Goal: Task Accomplishment & Management: Use online tool/utility

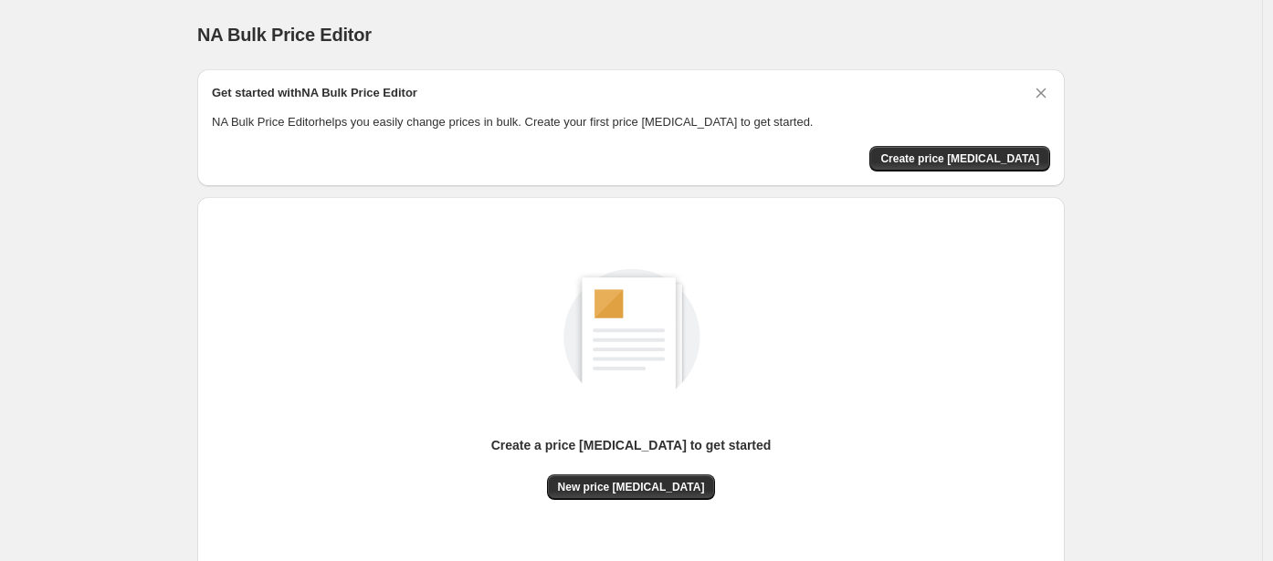
click at [448, 381] on div "Create a price [MEDICAL_DATA] to get started New price [MEDICAL_DATA]" at bounding box center [631, 365] width 838 height 270
click at [605, 482] on span "New price [MEDICAL_DATA]" at bounding box center [631, 487] width 147 height 15
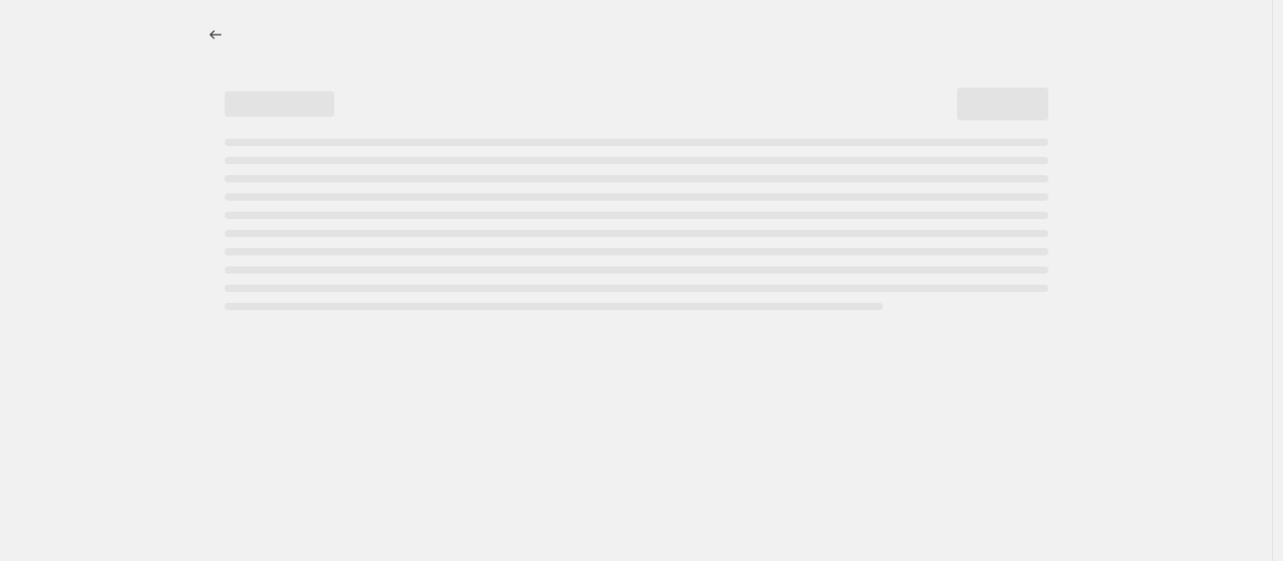
select select "percentage"
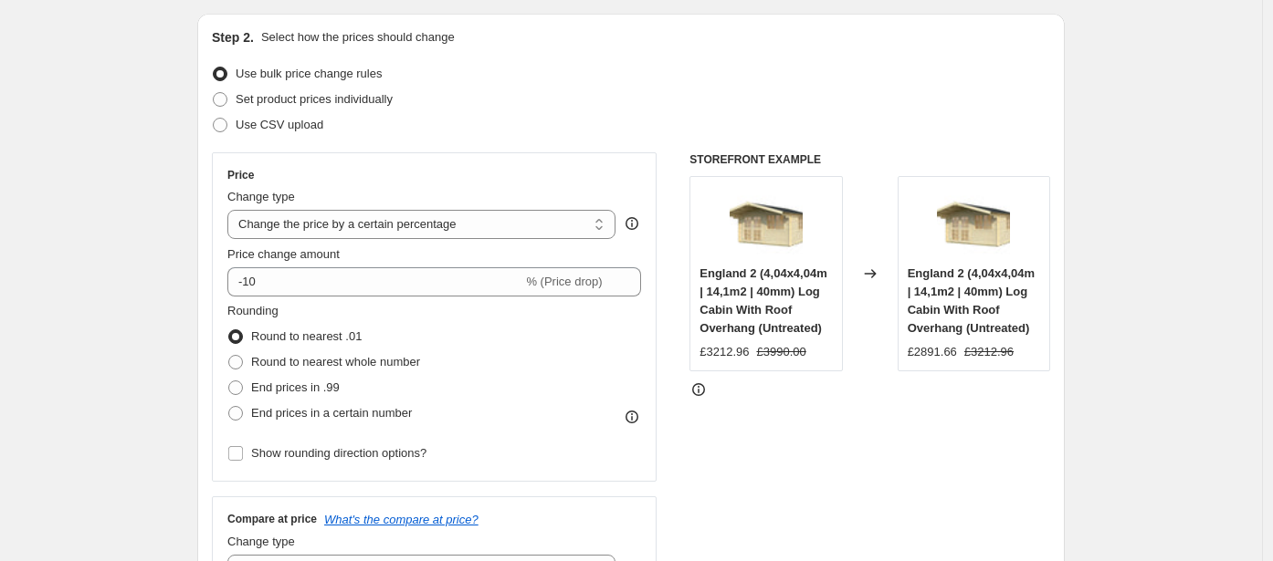
scroll to position [328, 0]
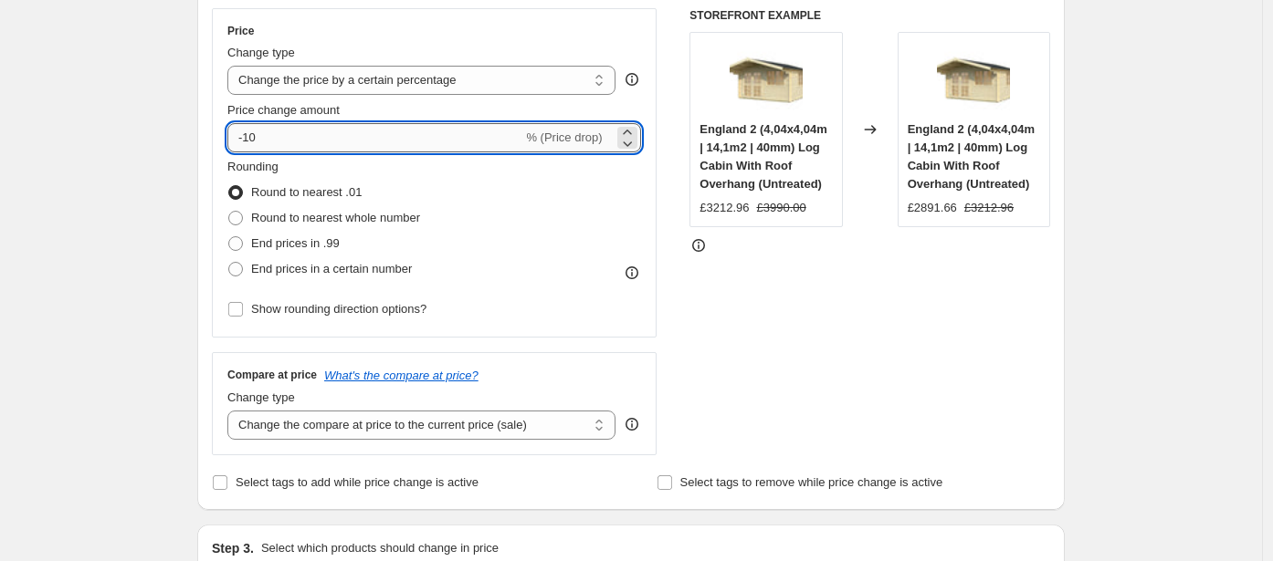
click at [329, 139] on input "-10" at bounding box center [374, 137] width 295 height 29
type input "-1"
type input "-29"
click at [351, 265] on span "End prices in a certain number" at bounding box center [331, 269] width 161 height 14
click at [229, 263] on input "End prices in a certain number" at bounding box center [228, 262] width 1 height 1
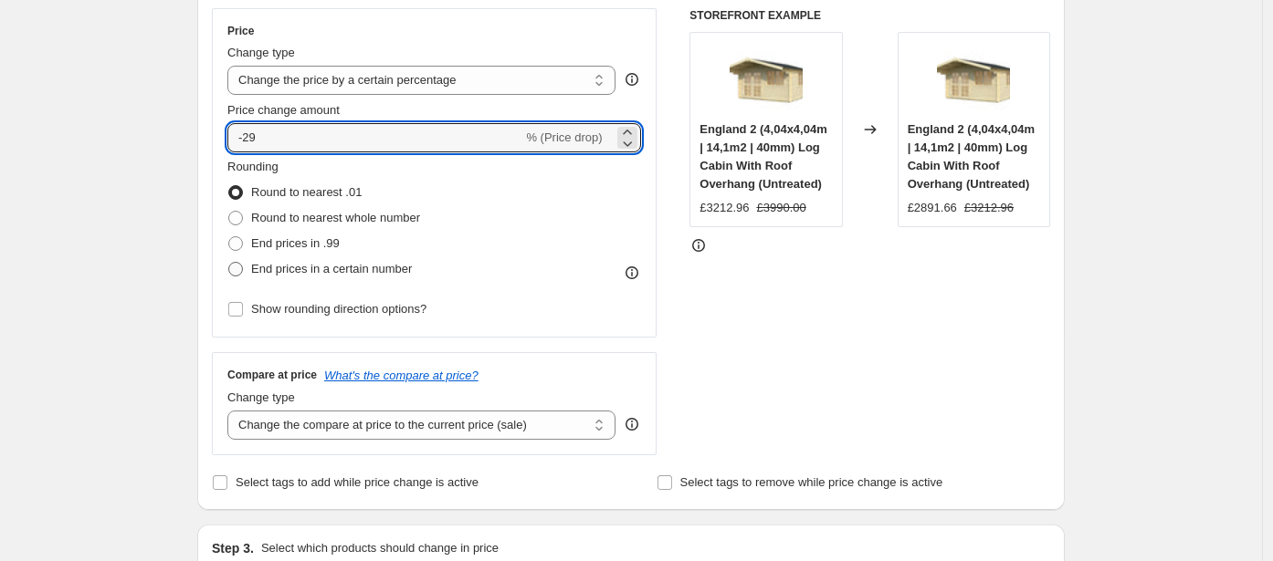
radio input "true"
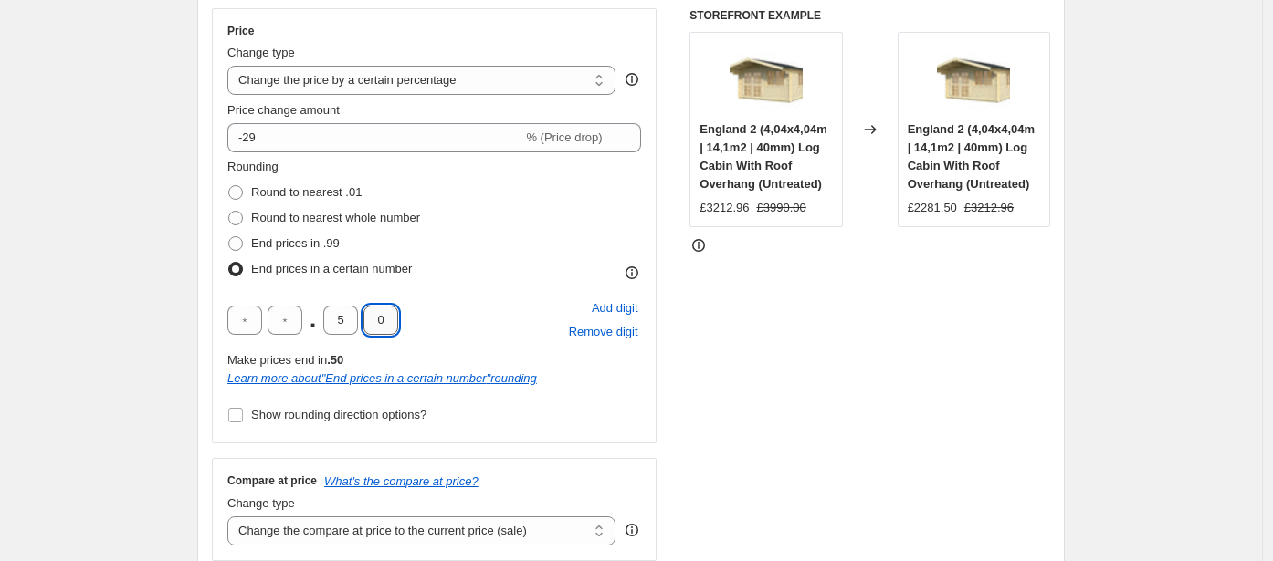
click at [383, 324] on input "0" at bounding box center [380, 320] width 35 height 29
type input "7"
click at [353, 327] on input "5" at bounding box center [340, 320] width 35 height 29
type input "9"
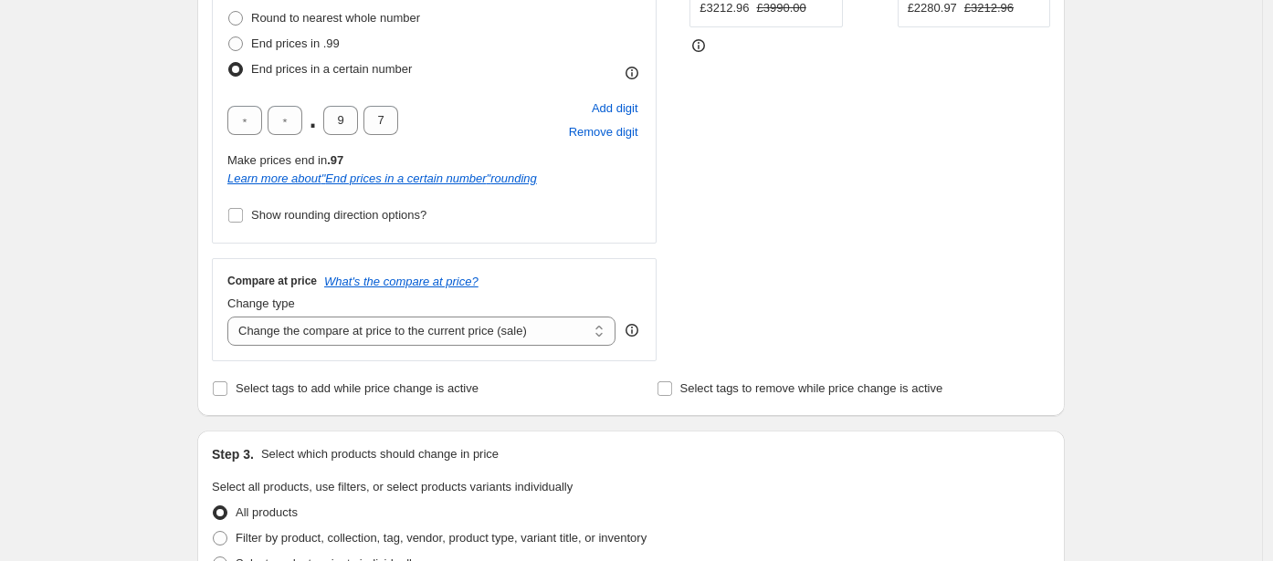
scroll to position [551, 0]
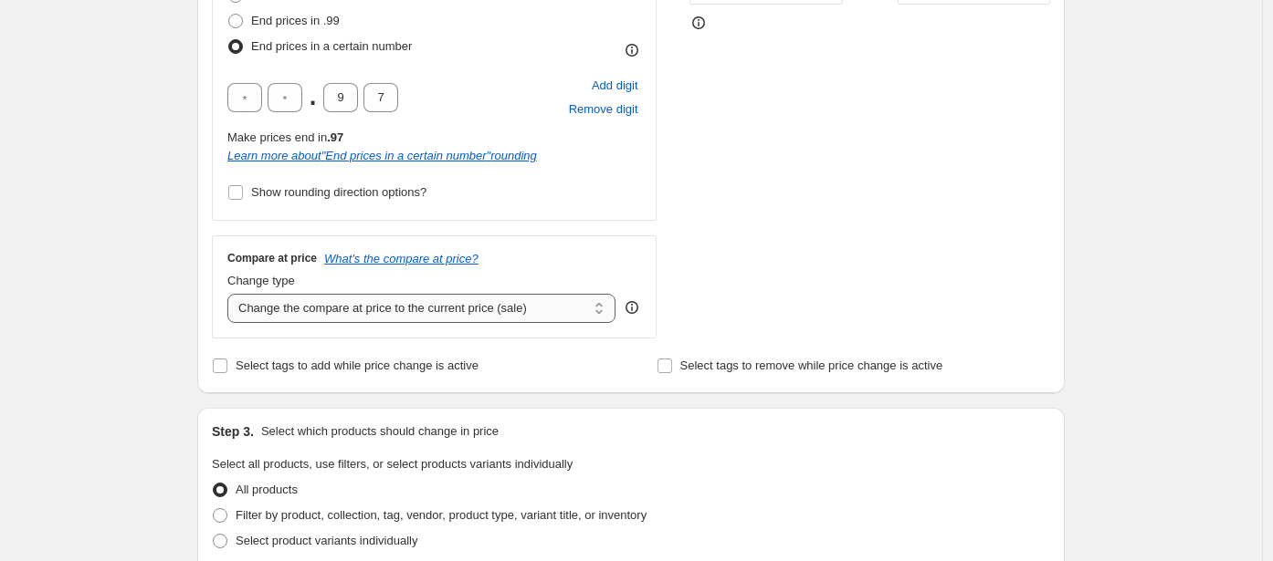
click at [309, 314] on select "Change the compare at price to the current price (sale) Change the compare at p…" at bounding box center [421, 308] width 388 height 29
select select "remove"
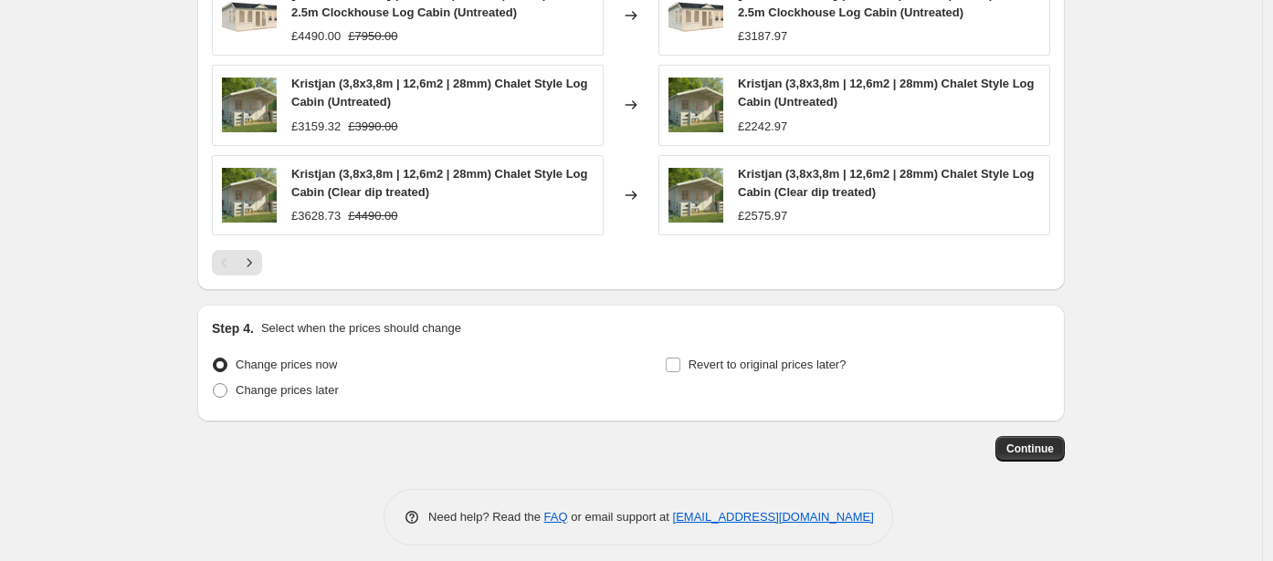
scroll to position [1399, 0]
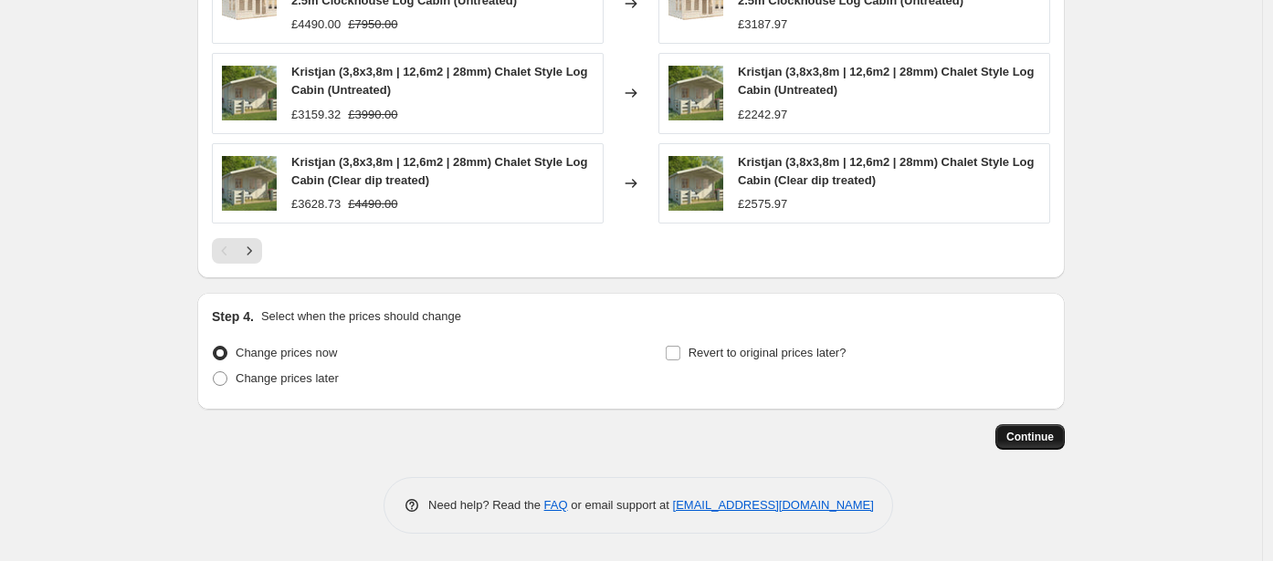
click at [1030, 440] on span "Continue" at bounding box center [1029, 437] width 47 height 15
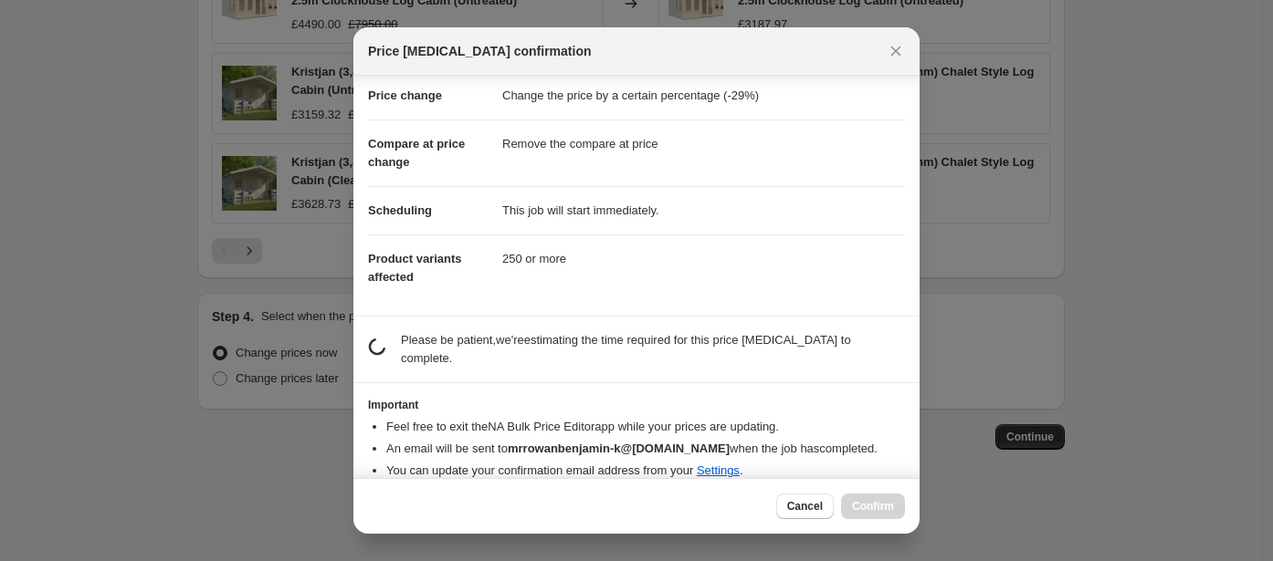
scroll to position [57, 0]
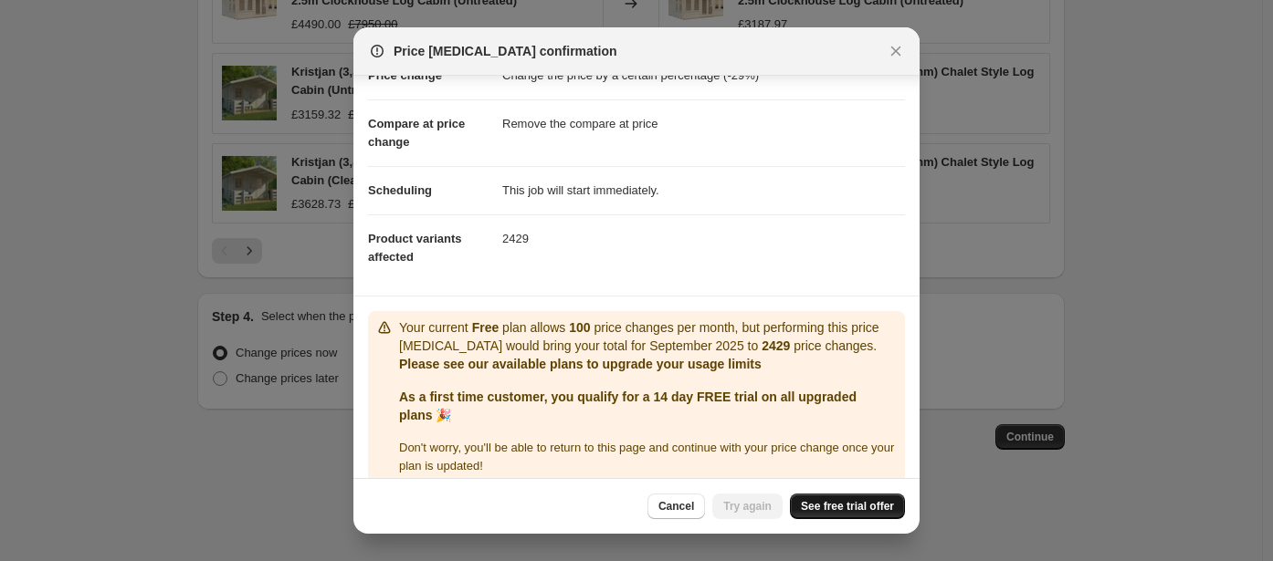
click at [863, 515] on link "See free trial offer" at bounding box center [847, 507] width 115 height 26
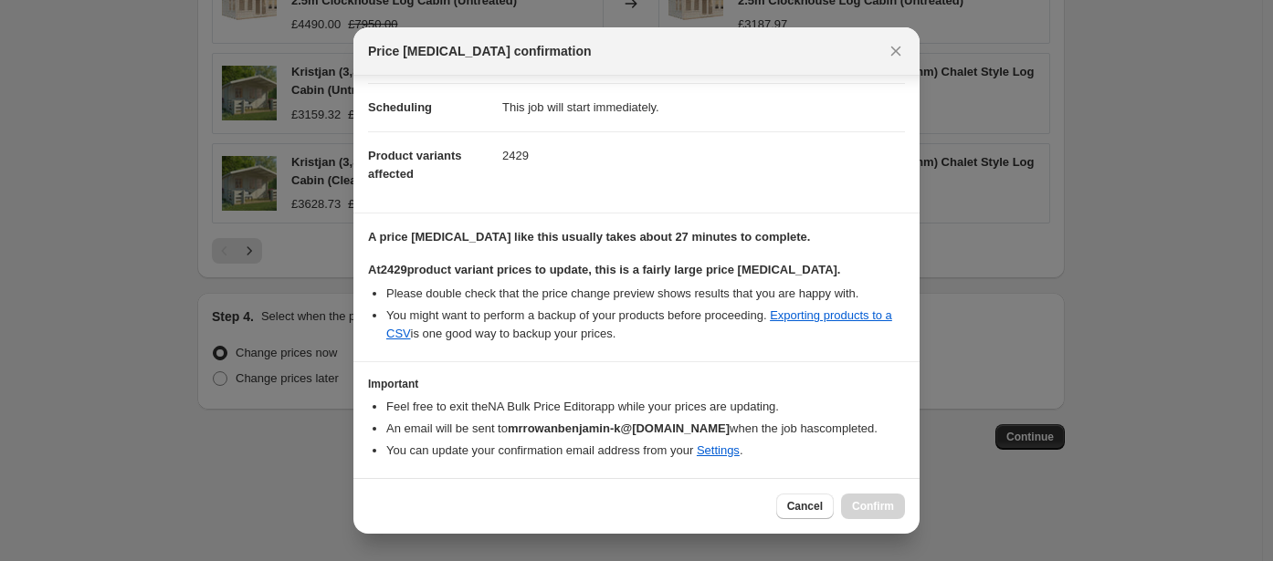
scroll to position [195, 0]
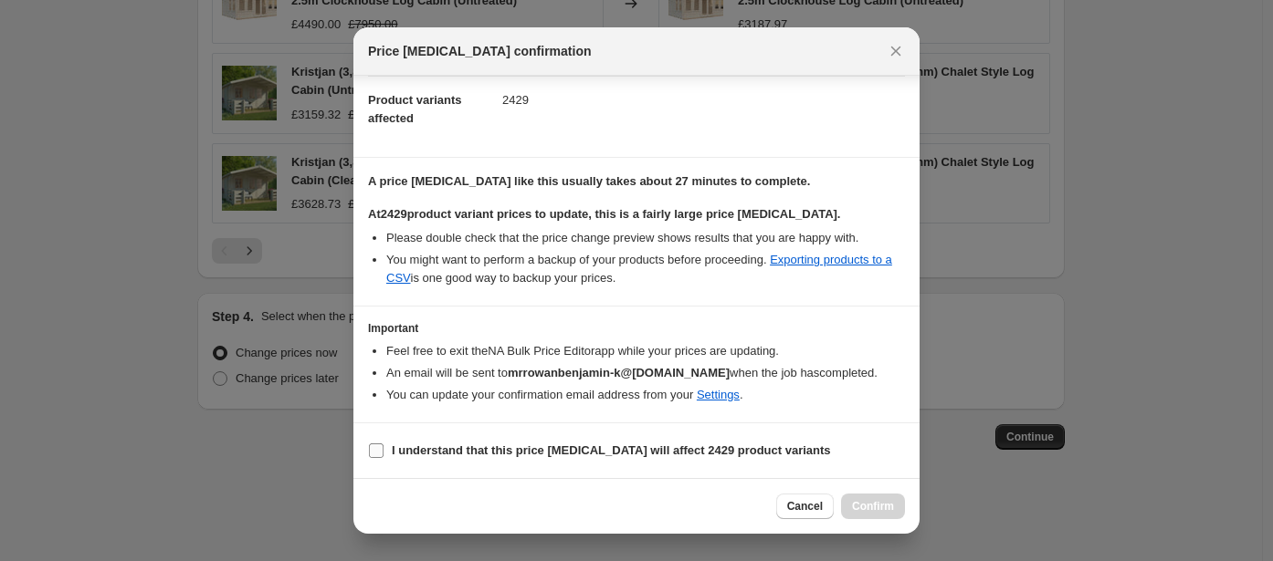
click at [511, 447] on b "I understand that this price change job will affect 2429 product variants" at bounding box center [611, 451] width 439 height 14
click at [383, 447] on input "I understand that this price change job will affect 2429 product variants" at bounding box center [376, 451] width 15 height 15
checkbox input "true"
click at [857, 500] on span "Confirm" at bounding box center [873, 506] width 42 height 15
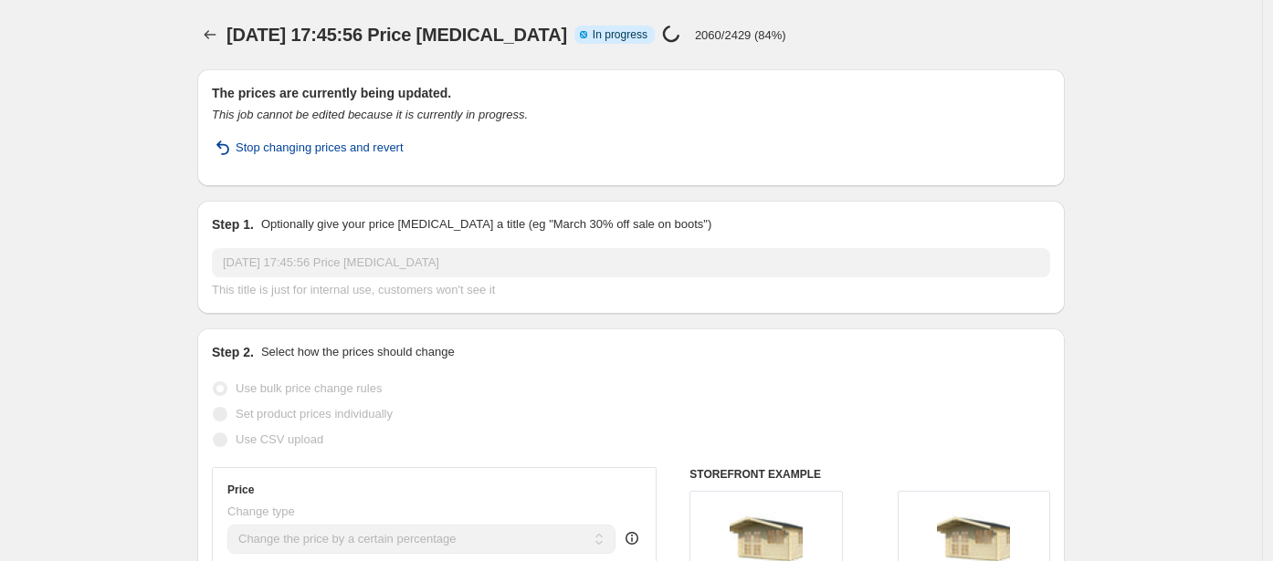
scroll to position [416, 0]
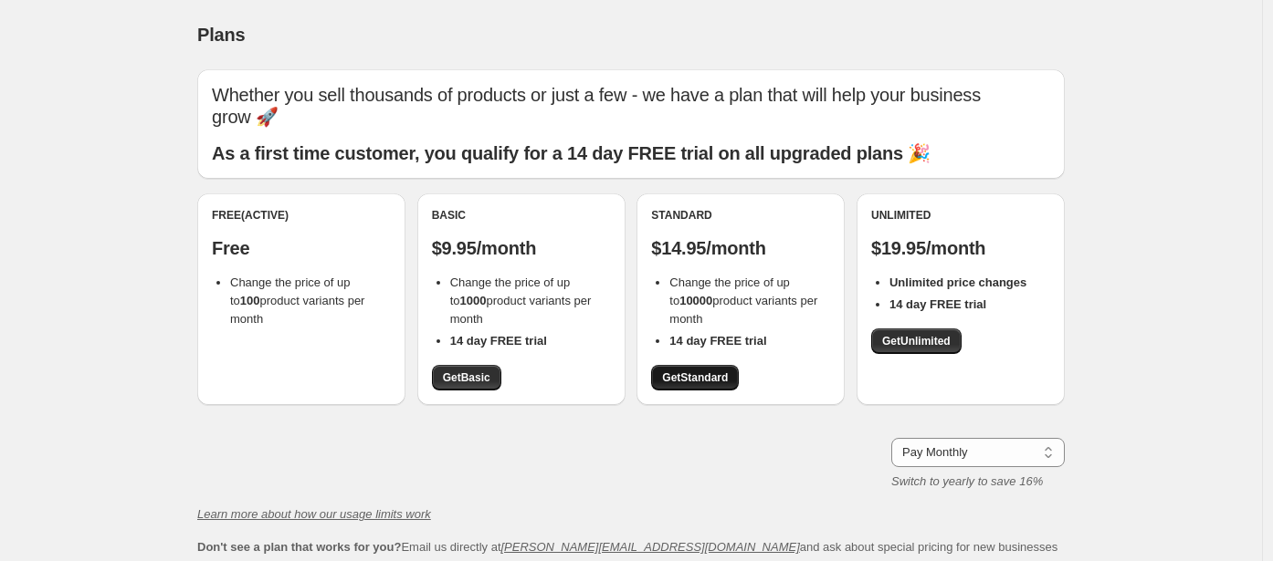
click at [694, 371] on span "Get Standard" at bounding box center [695, 378] width 66 height 15
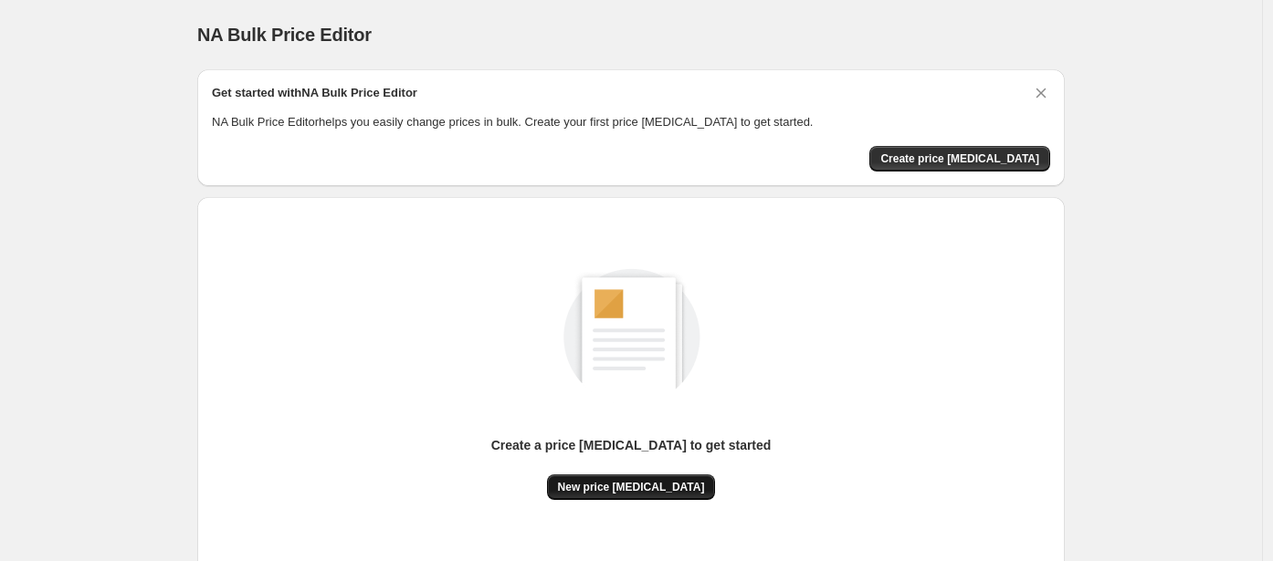
click at [618, 490] on span "New price [MEDICAL_DATA]" at bounding box center [631, 487] width 147 height 15
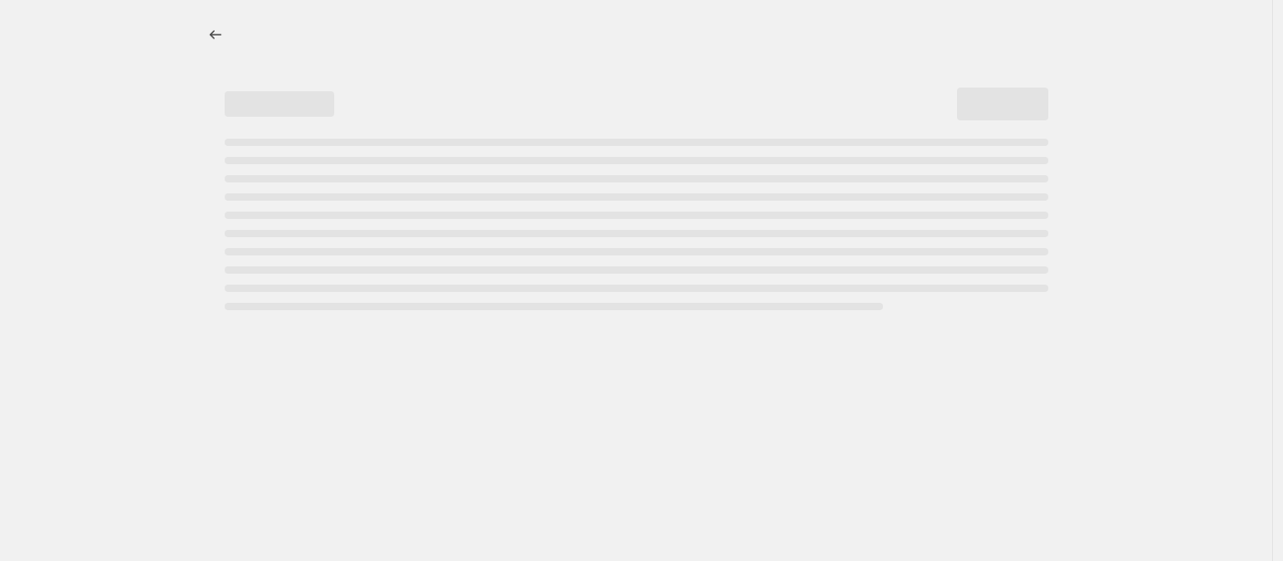
select select "percentage"
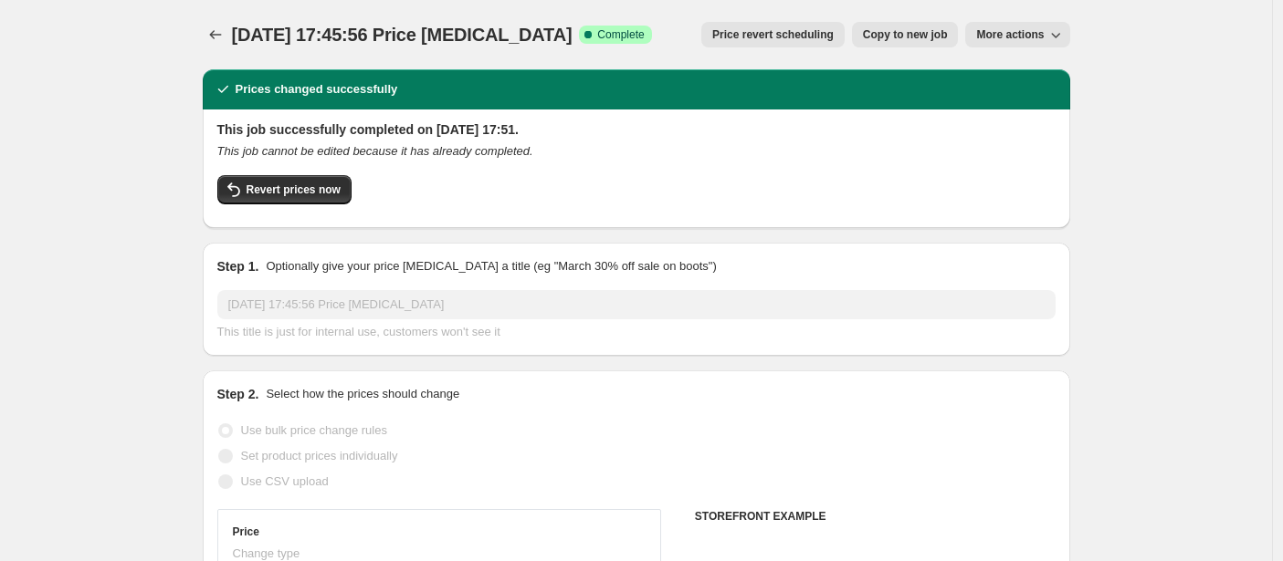
select select "percentage"
select select "remove"
